Goal: Download file/media

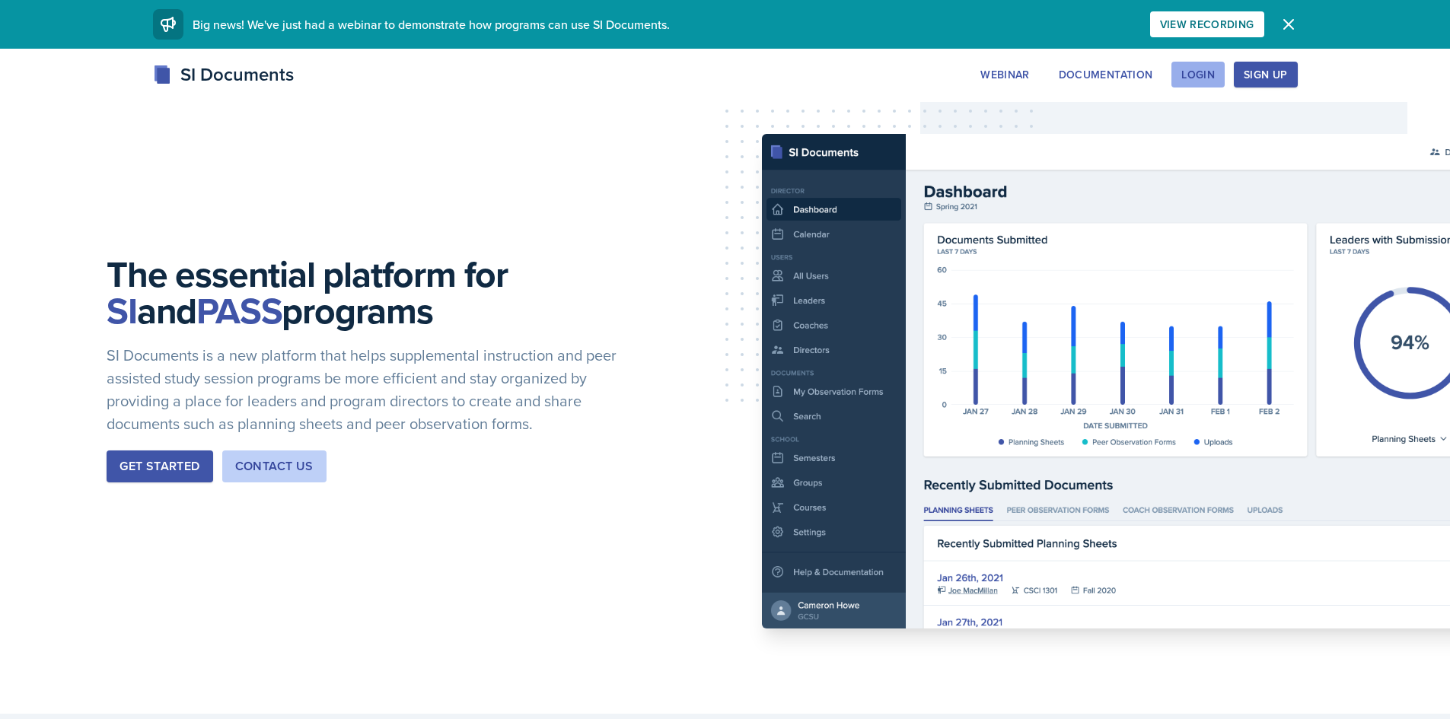
click at [1202, 75] on div "Login" at bounding box center [1197, 75] width 33 height 12
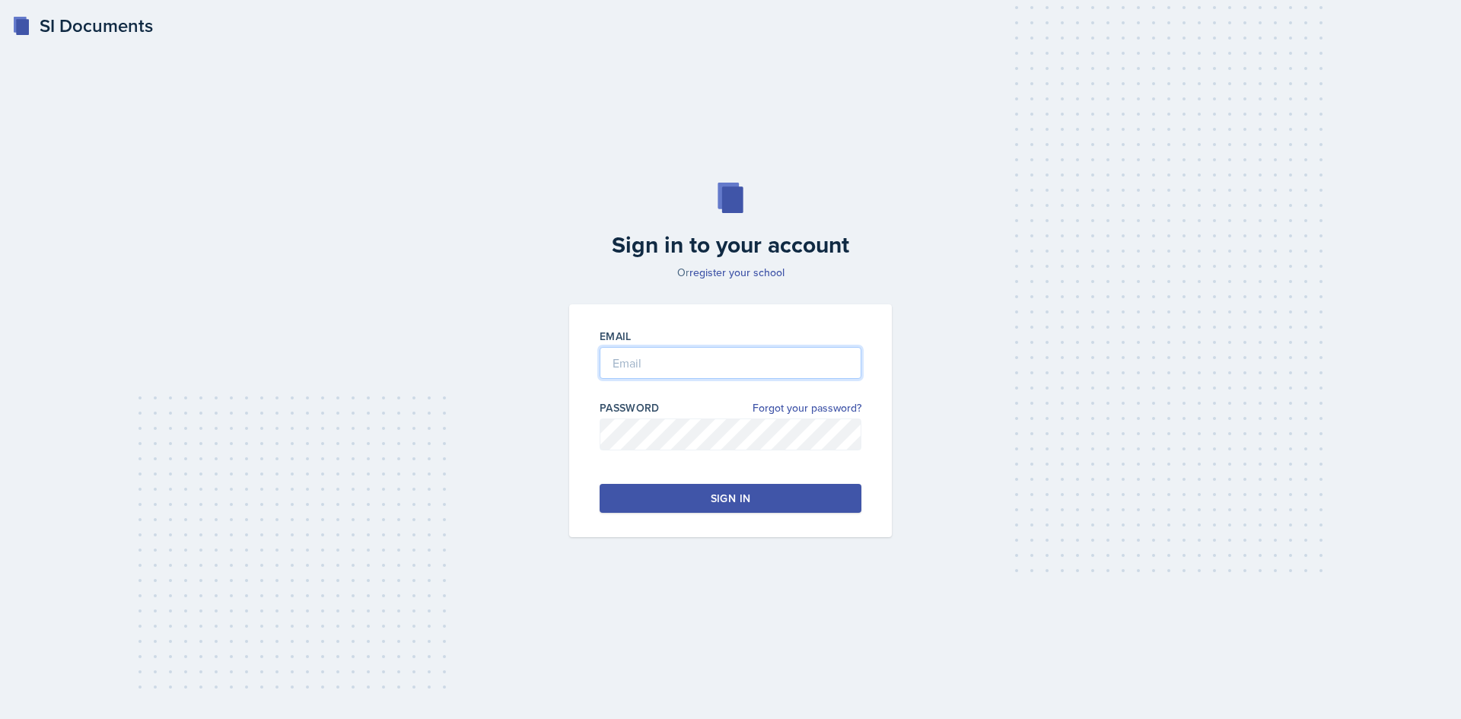
click at [781, 361] on input "email" at bounding box center [731, 363] width 262 height 32
click at [795, 366] on input "dzochows@students.kennesaw" at bounding box center [731, 363] width 262 height 32
type input "[EMAIL_ADDRESS][DOMAIN_NAME]"
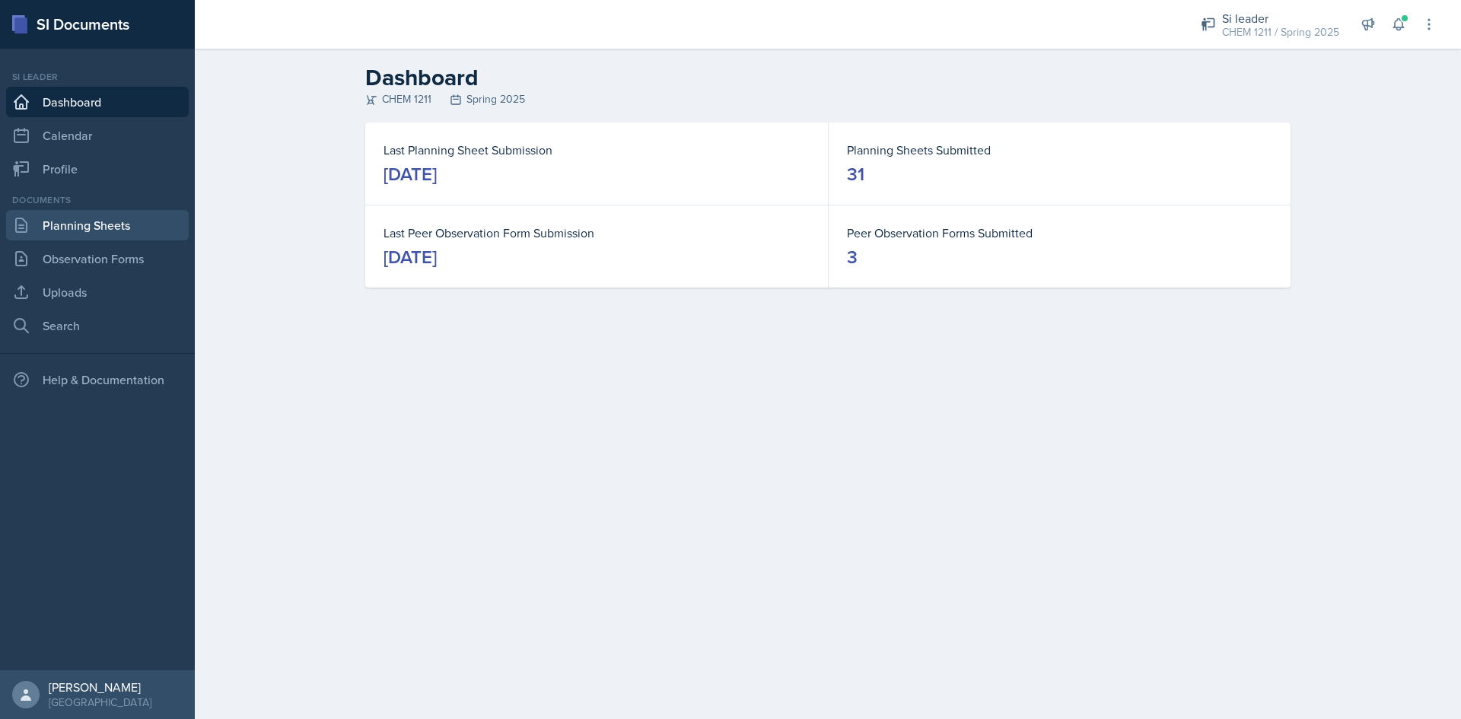
click at [140, 217] on link "Planning Sheets" at bounding box center [97, 225] width 183 height 30
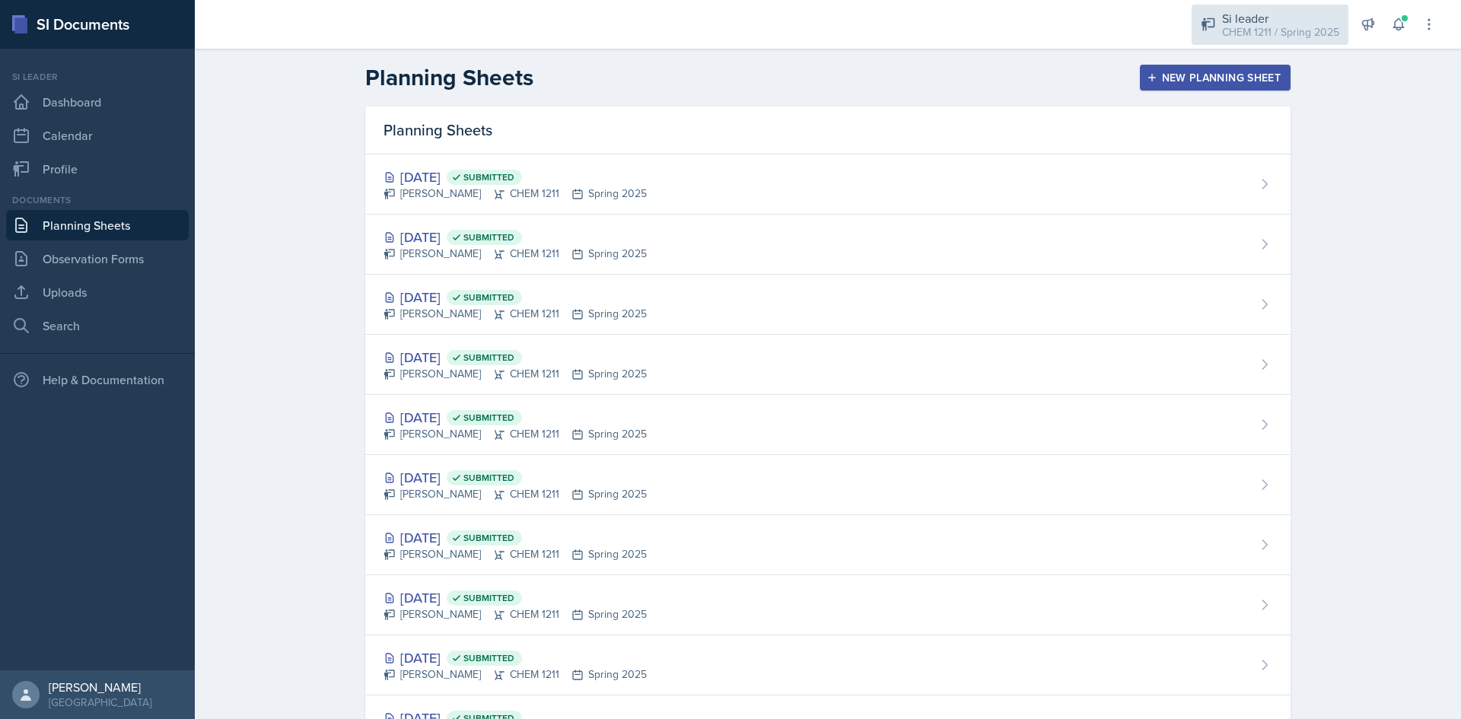
click at [1248, 14] on div "Si leader" at bounding box center [1280, 18] width 117 height 18
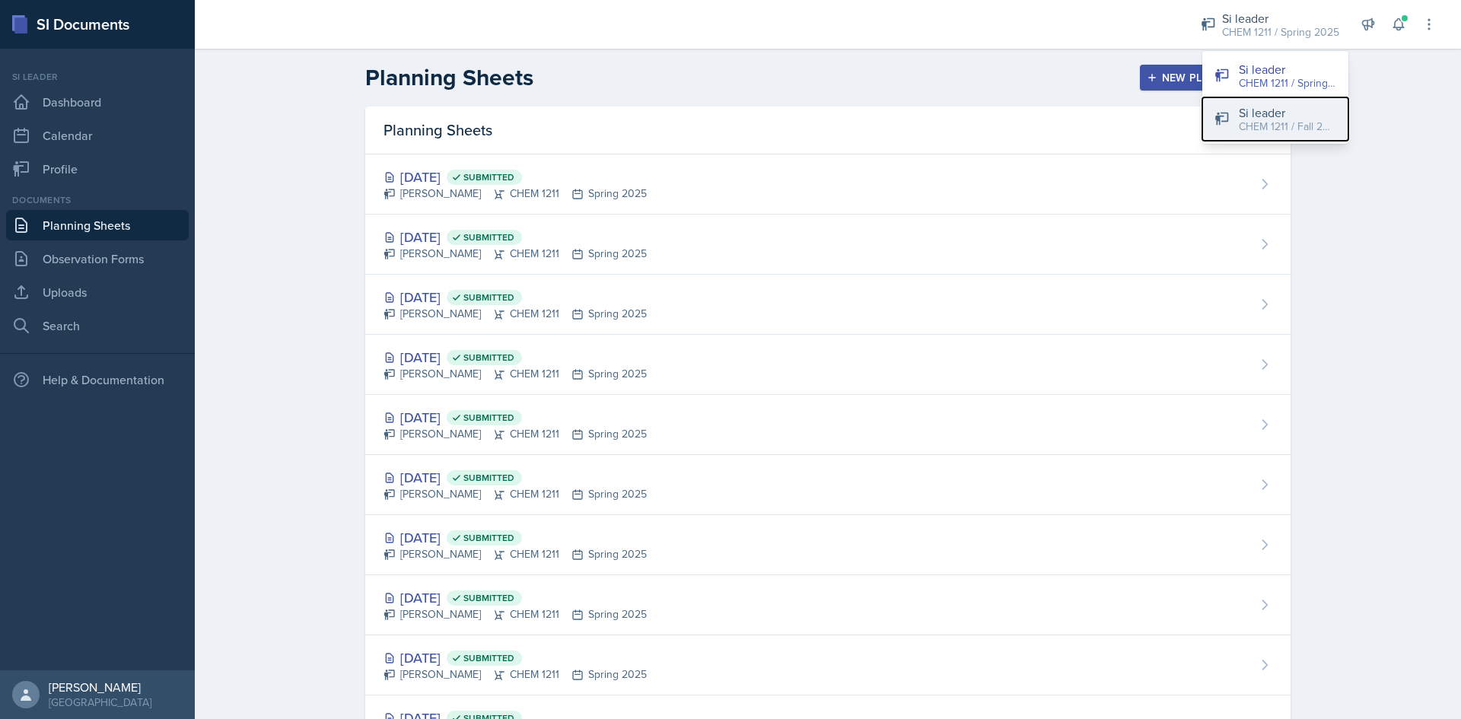
click at [1288, 128] on div "CHEM 1211 / Fall 2025" at bounding box center [1287, 127] width 97 height 16
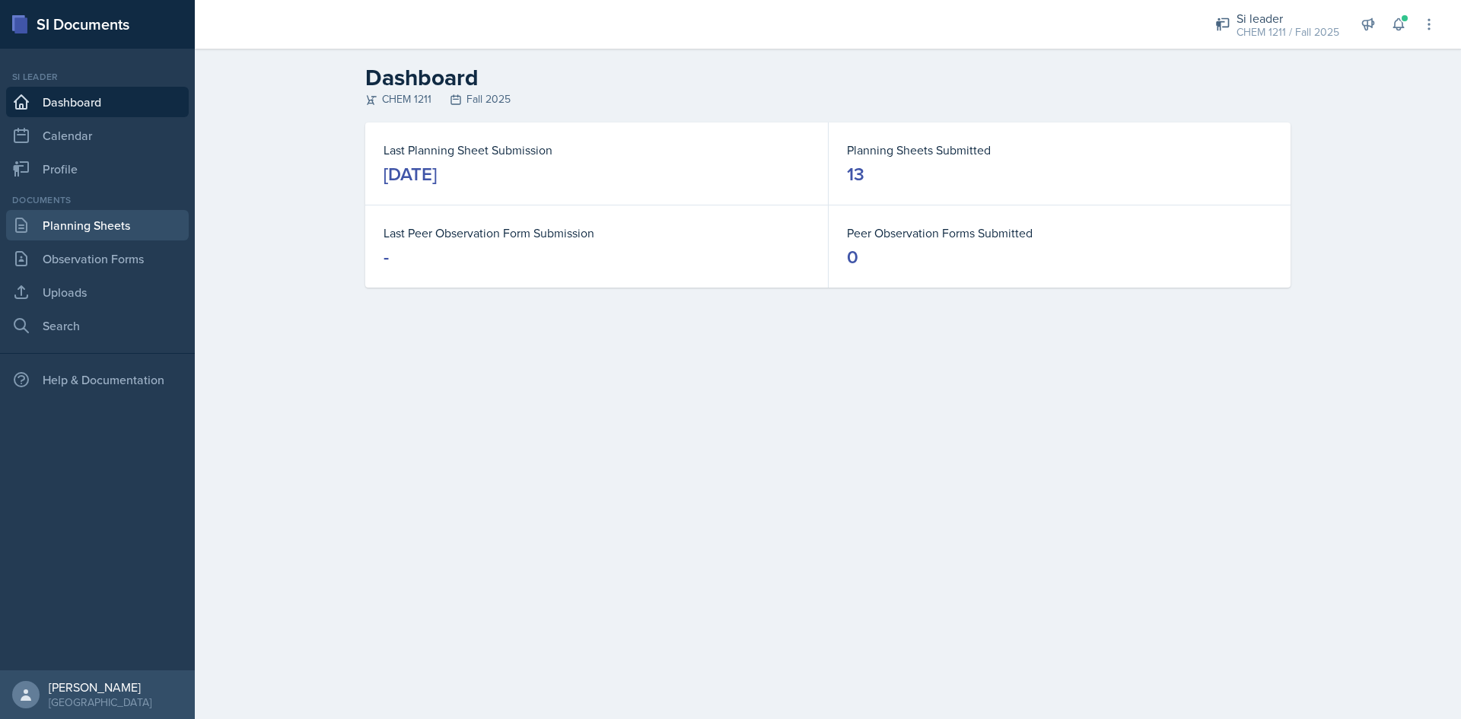
click at [136, 235] on link "Planning Sheets" at bounding box center [97, 225] width 183 height 30
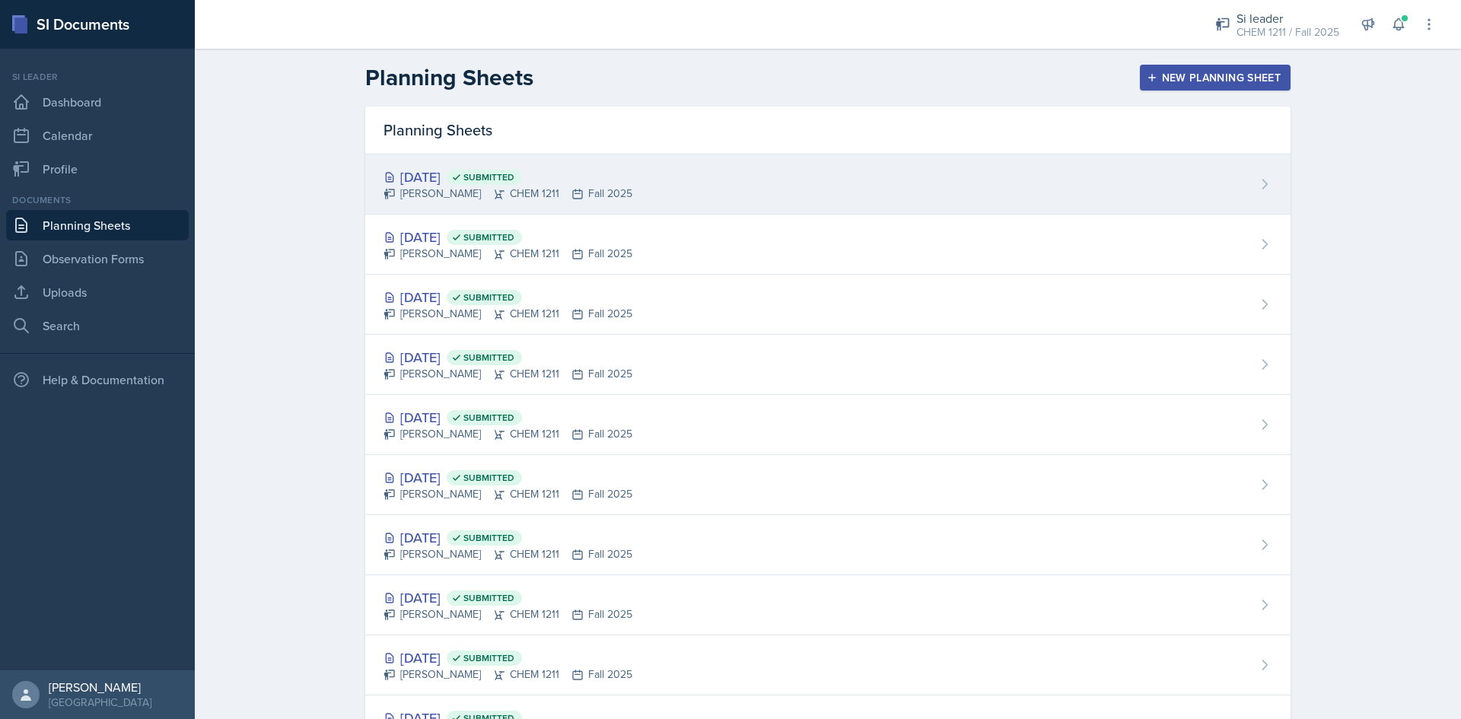
click at [610, 170] on div "[DATE] Submitted" at bounding box center [508, 177] width 249 height 21
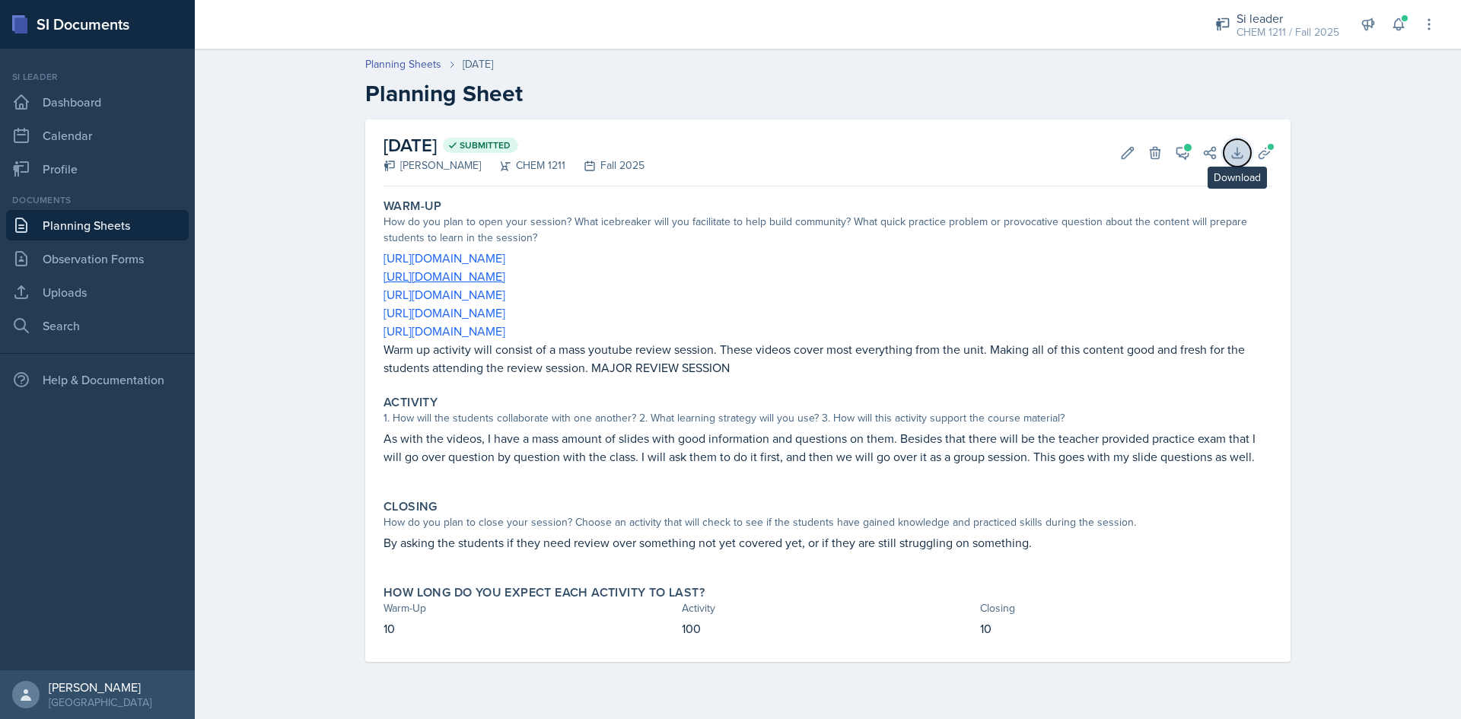
click at [1245, 148] on button "Download" at bounding box center [1237, 152] width 27 height 27
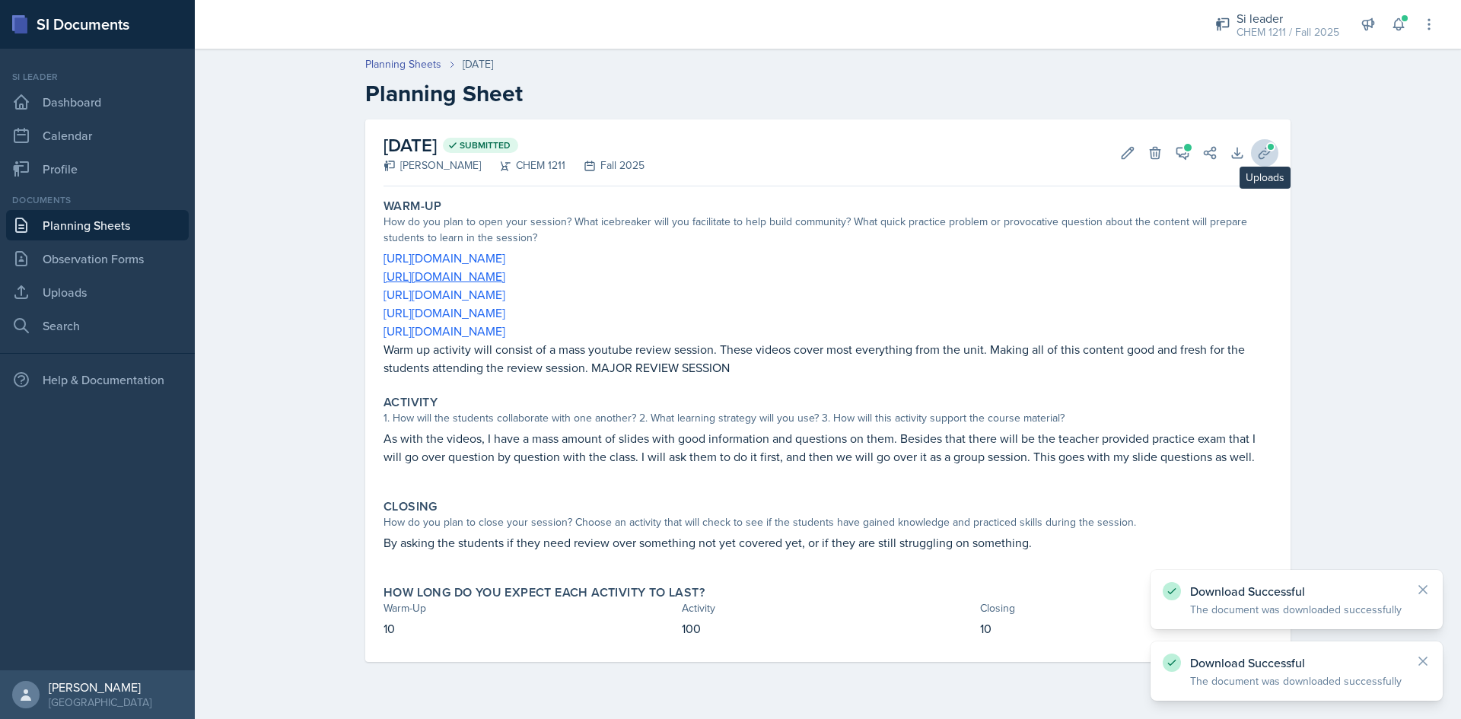
click at [1263, 149] on icon at bounding box center [1264, 152] width 15 height 15
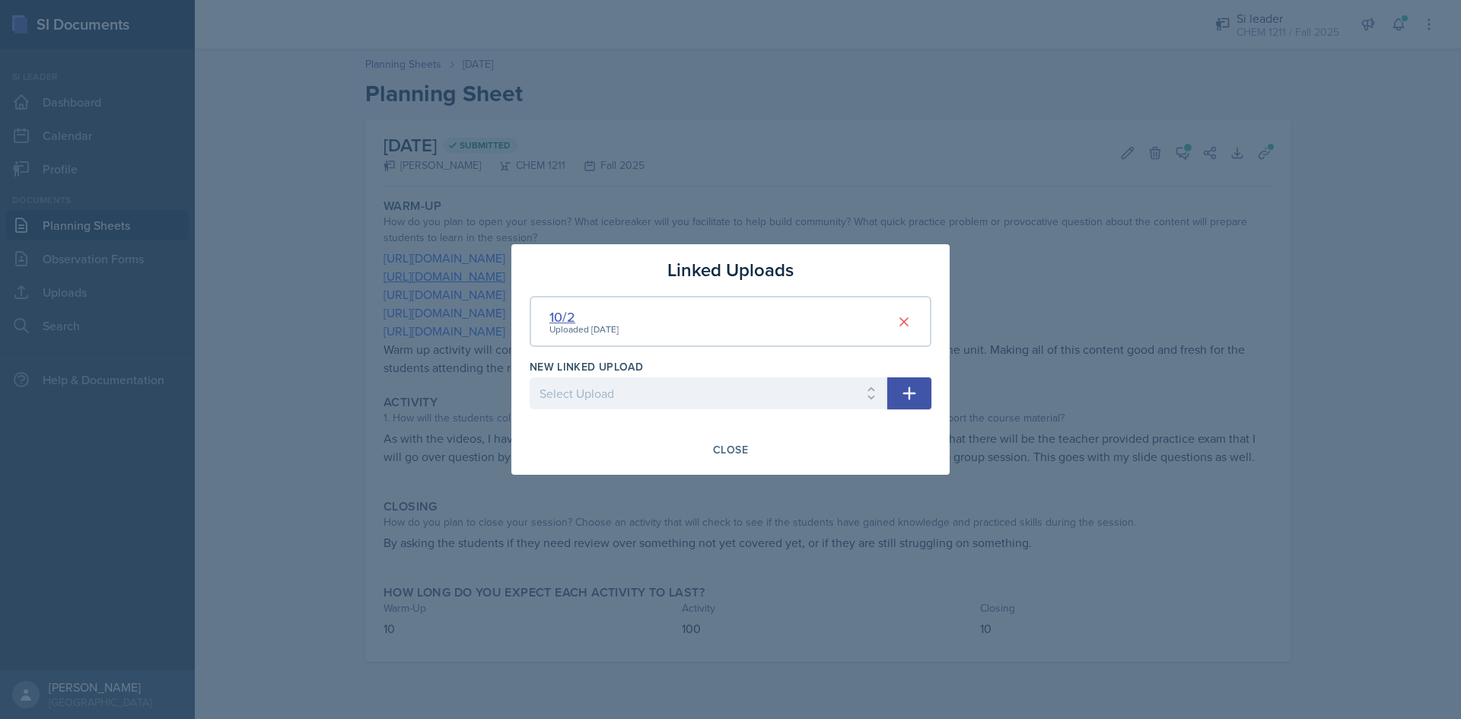
click at [569, 319] on div "10/2" at bounding box center [584, 317] width 69 height 21
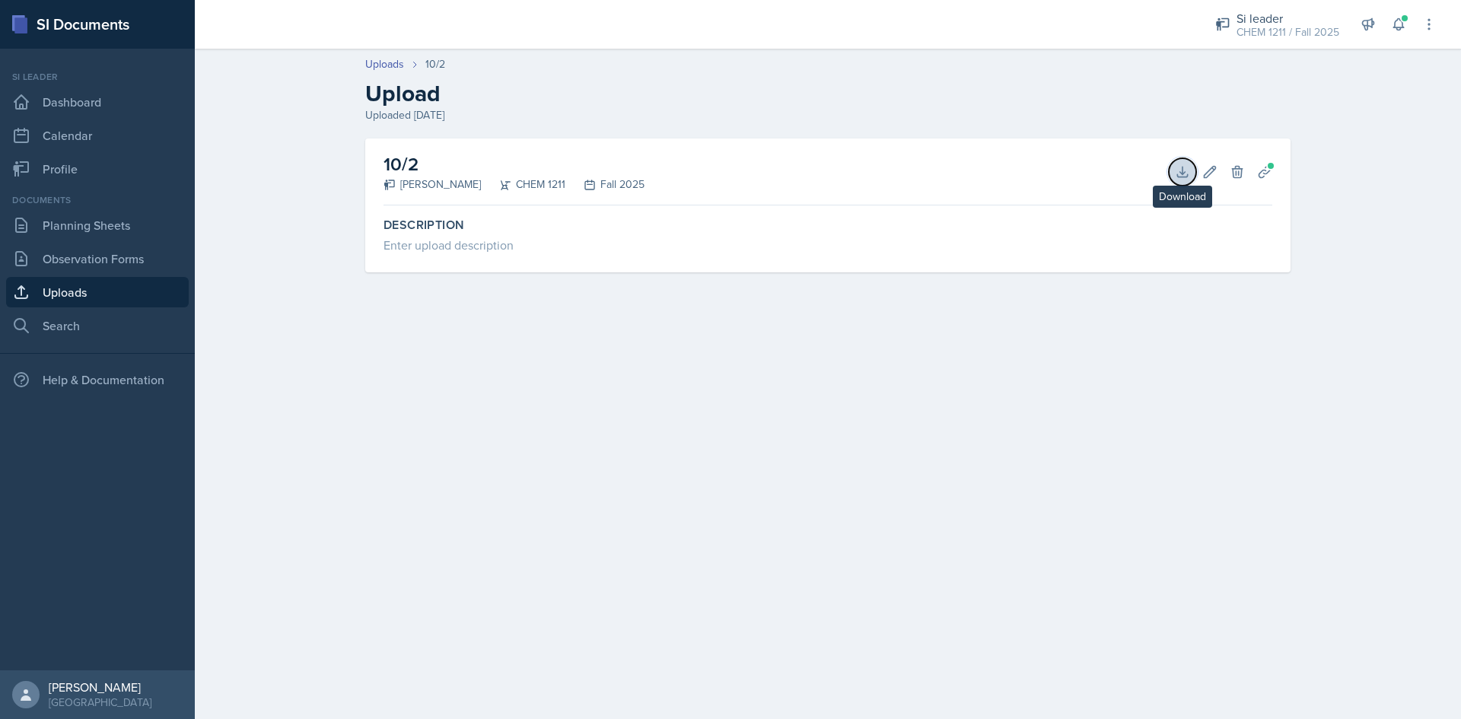
click at [1178, 173] on icon at bounding box center [1182, 171] width 15 height 15
click at [1184, 174] on icon at bounding box center [1182, 172] width 10 height 10
